Goal: Transaction & Acquisition: Purchase product/service

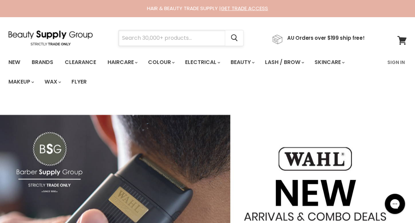
click at [132, 37] on input "Search" at bounding box center [172, 37] width 106 height 15
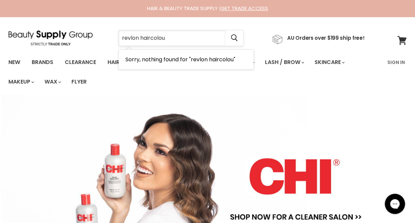
type input "revlon haircolour"
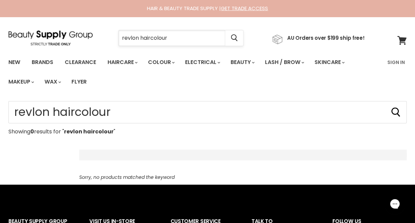
click at [171, 38] on input "revlon haircolour" at bounding box center [172, 37] width 106 height 15
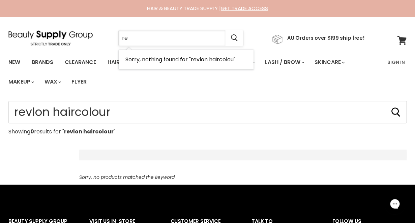
type input "r"
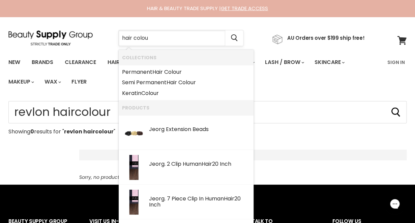
type input "hair colour"
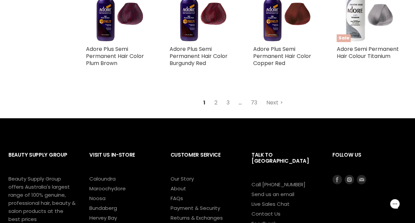
scroll to position [790, 0]
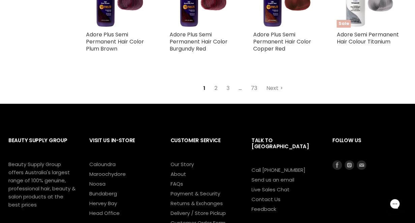
click at [215, 87] on link "2" at bounding box center [216, 88] width 10 height 12
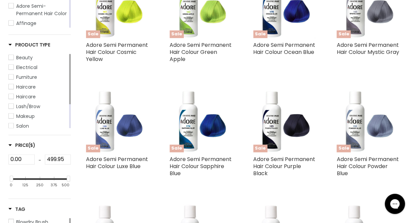
scroll to position [160, 0]
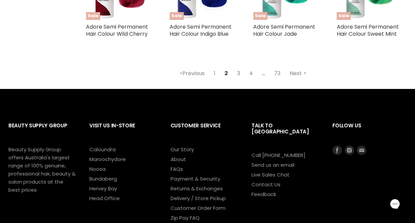
click at [239, 80] on link "3" at bounding box center [238, 73] width 10 height 12
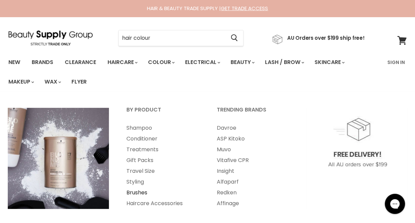
click at [134, 193] on link "Brushes" at bounding box center [162, 192] width 89 height 11
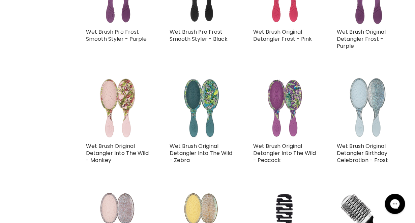
scroll to position [815, 0]
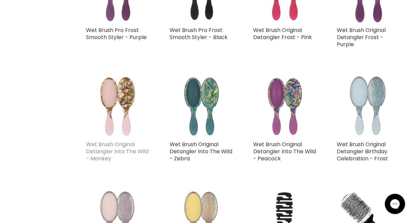
click at [121, 147] on link "Wet Brush Original Detangler Into The Wild - Monkey" at bounding box center [117, 151] width 63 height 22
